Goal: Task Accomplishment & Management: Manage account settings

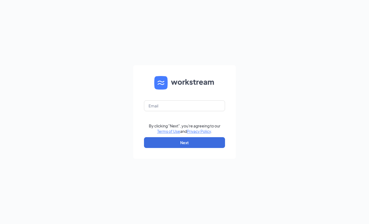
click at [190, 113] on form "By clicking "Next", you're agreeing to our Terms of Use and Privacy Policy . Ne…" at bounding box center [184, 111] width 103 height 93
click at [184, 111] on input "text" at bounding box center [184, 105] width 81 height 11
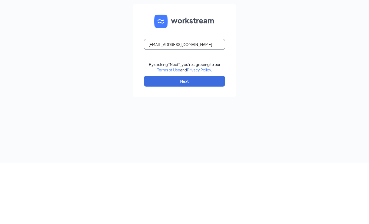
type input "[EMAIL_ADDRESS][DOMAIN_NAME]"
click at [184, 137] on button "Next" at bounding box center [184, 142] width 81 height 11
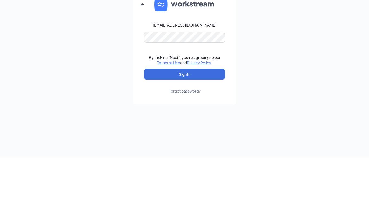
click at [195, 154] on div "Forgot password?" at bounding box center [184, 156] width 32 height 5
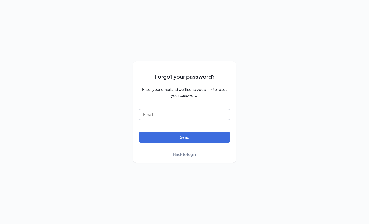
click at [201, 112] on input "text" at bounding box center [184, 114] width 92 height 11
click at [213, 135] on button "Send" at bounding box center [184, 136] width 92 height 11
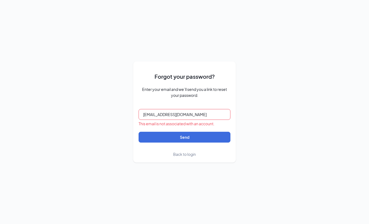
click at [214, 112] on input "[EMAIL_ADDRESS][DOMAIN_NAME]" at bounding box center [184, 114] width 92 height 11
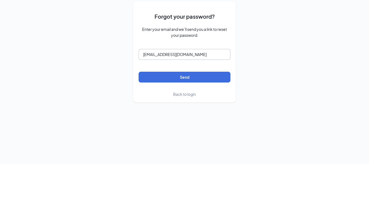
type input "[EMAIL_ADDRESS][DOMAIN_NAME]"
click at [210, 131] on button "Send" at bounding box center [184, 136] width 92 height 11
